Goal: Entertainment & Leisure: Consume media (video, audio)

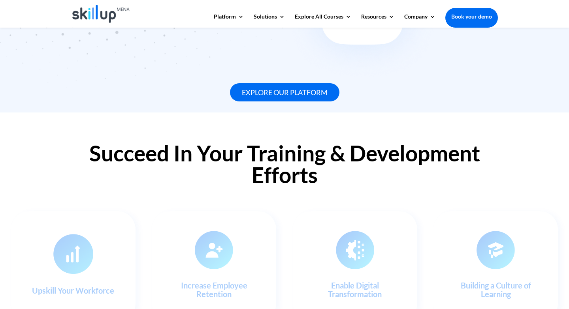
scroll to position [670, 0]
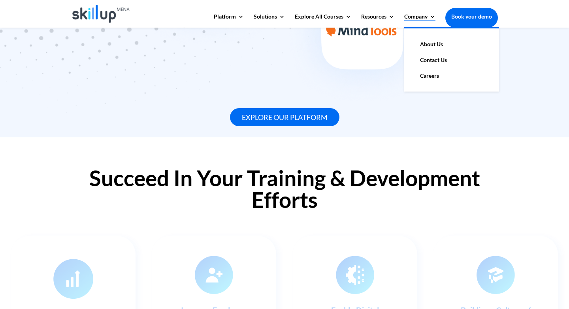
click at [429, 16] on link "Company" at bounding box center [419, 20] width 31 height 13
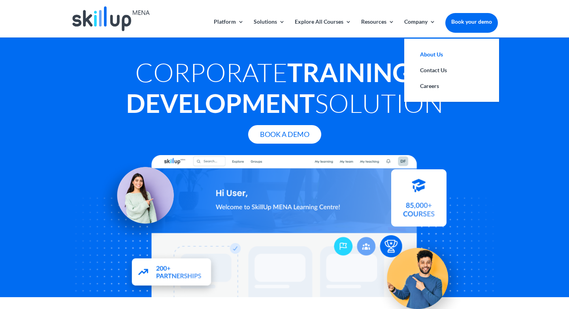
click at [430, 53] on link "About Us" at bounding box center [451, 55] width 79 height 16
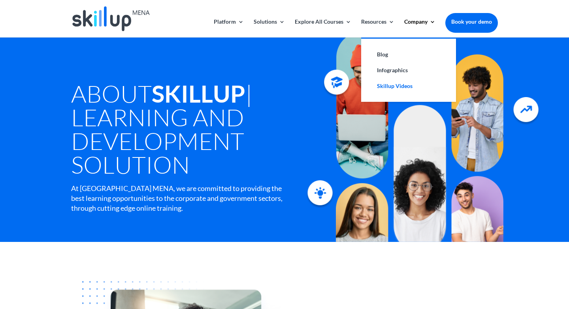
click at [391, 87] on link "Skillup Videos" at bounding box center [408, 86] width 79 height 16
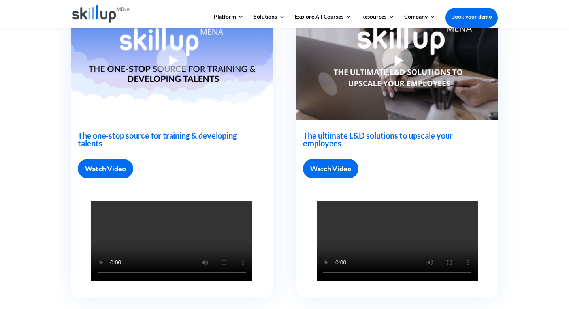
scroll to position [287, 0]
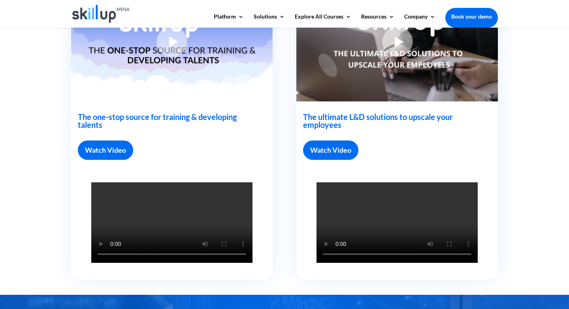
click at [117, 151] on link "Watch Video" at bounding box center [105, 150] width 55 height 19
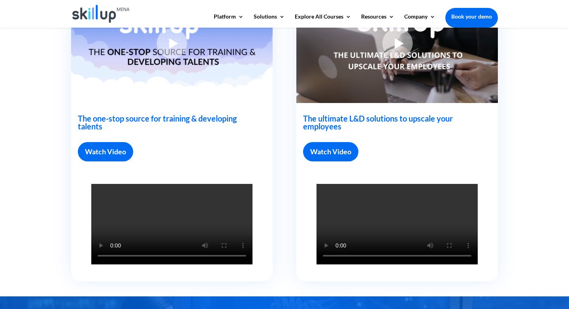
scroll to position [285, 0]
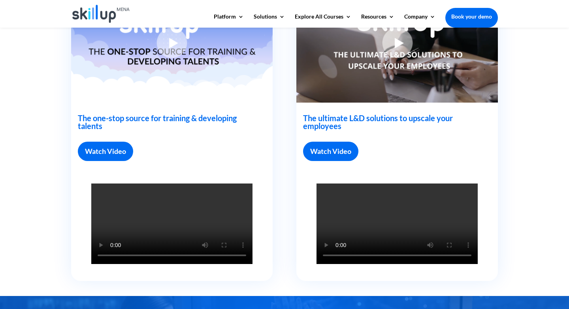
click at [103, 152] on link "Watch Video" at bounding box center [105, 151] width 55 height 19
click at [321, 149] on link "Watch Video" at bounding box center [330, 151] width 55 height 19
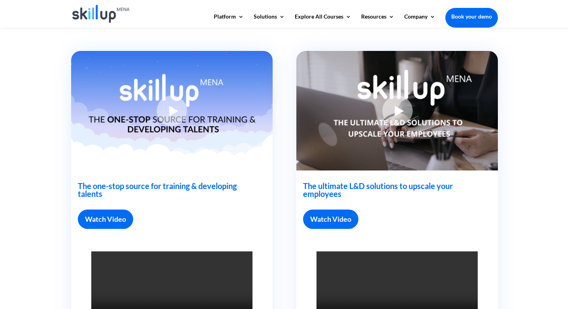
scroll to position [218, 0]
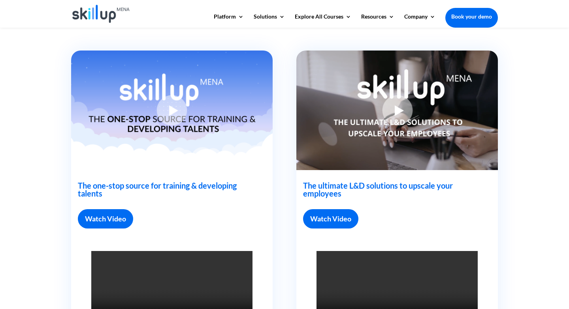
click at [396, 110] on img at bounding box center [397, 111] width 202 height 120
click at [368, 186] on h2 "The ultimate L&D solutions to upscale your employees" at bounding box center [392, 192] width 179 height 20
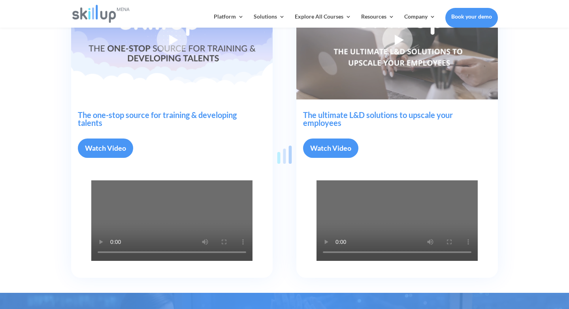
scroll to position [295, 0]
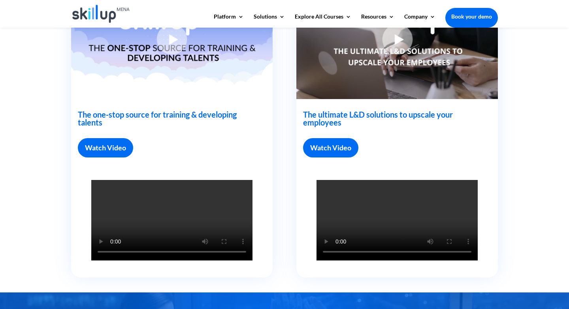
click at [102, 147] on link "Watch Video" at bounding box center [105, 147] width 55 height 19
click at [327, 147] on link "Watch Video" at bounding box center [330, 147] width 55 height 19
